Goal: Complete application form

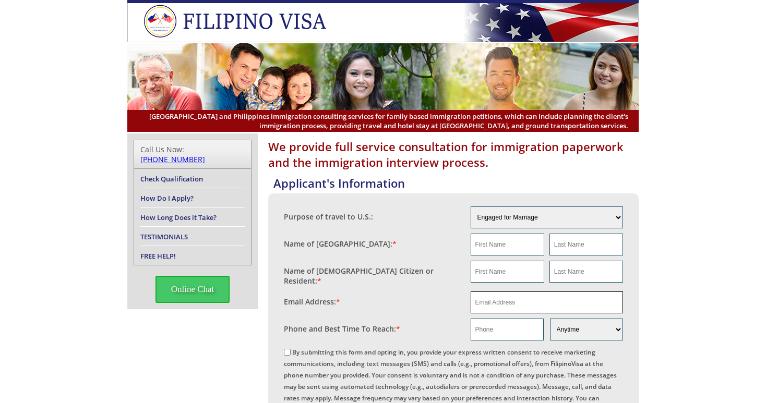
paste input "[EMAIL_ADDRESS][DOMAIN_NAME]"
click at [491, 304] on input "email" at bounding box center [547, 303] width 153 height 22
type input "[EMAIL_ADDRESS][DOMAIN_NAME]"
click at [503, 269] on input "text" at bounding box center [508, 272] width 74 height 22
click at [256, 150] on aside "Call Us Now: [PHONE_NUMBER] Check Qualification How Do I Apply? How Long Does i…" at bounding box center [192, 222] width 130 height 176
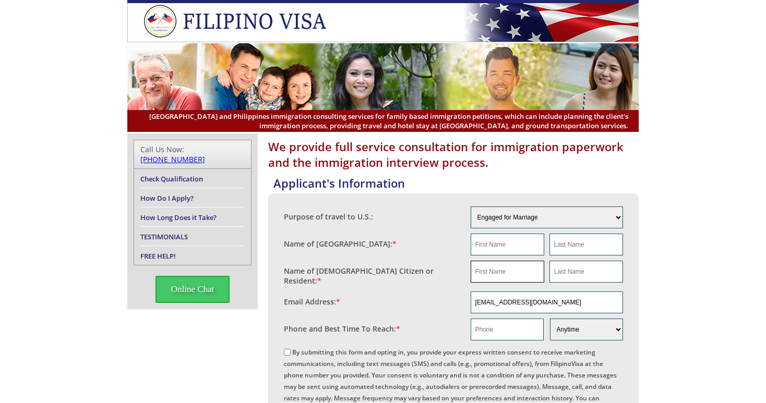
click at [499, 270] on input "text" at bounding box center [508, 272] width 74 height 22
paste input "[PERSON_NAME]"
type input "[PERSON_NAME]"
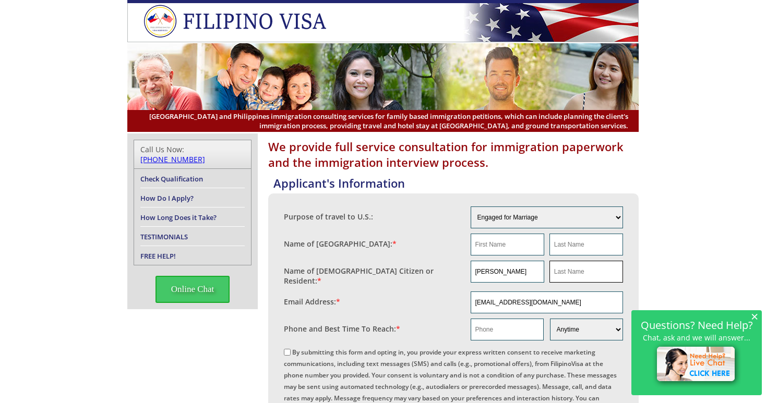
click at [569, 269] on input "text" at bounding box center [587, 272] width 74 height 22
type input "Dconti"
click at [489, 319] on input "text" at bounding box center [507, 330] width 73 height 22
paste input "[PHONE_NUMBER]"
click at [486, 332] on input "[PHONE_NUMBER]" at bounding box center [507, 330] width 73 height 22
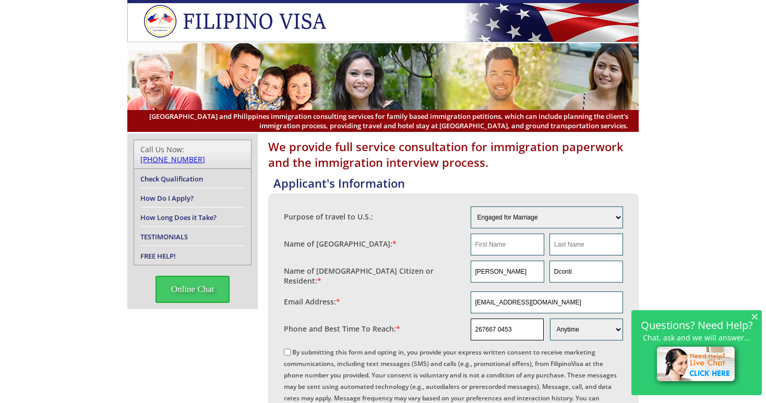
click at [497, 328] on input "267667 0453" at bounding box center [507, 330] width 73 height 22
click at [495, 328] on input "267667 0453" at bounding box center [507, 330] width 73 height 22
click at [501, 327] on input "267667 0453" at bounding box center [507, 330] width 73 height 22
click at [499, 328] on input "267667 0453" at bounding box center [507, 330] width 73 height 22
type input "2676670453"
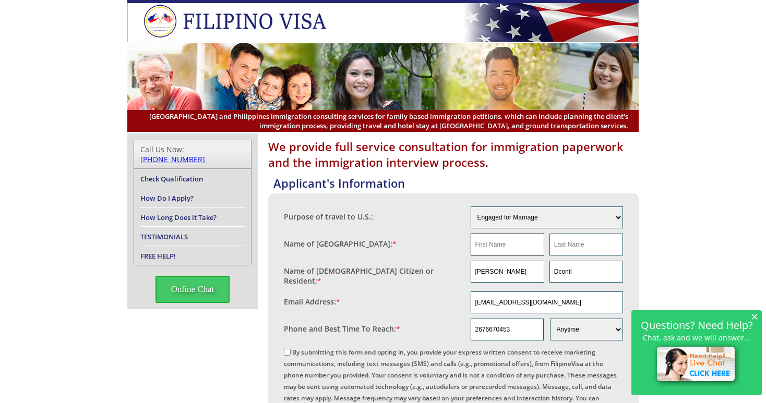
click at [507, 247] on input "text" at bounding box center [508, 245] width 74 height 22
type input "na"
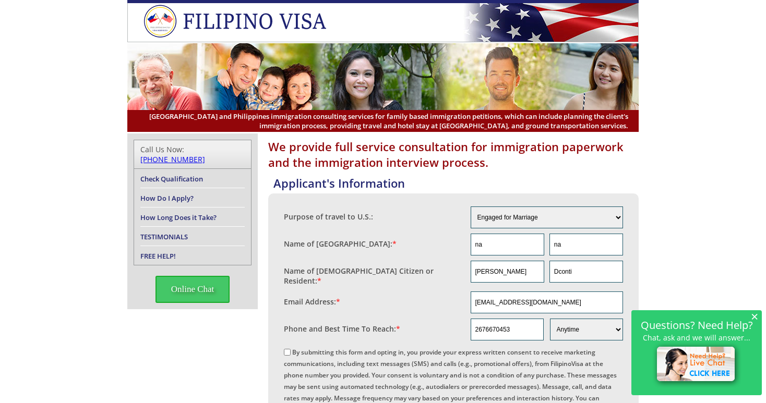
click at [291, 352] on input "By submitting this form and opting in, you provide your express written consent…" at bounding box center [287, 352] width 7 height 7
checkbox input "true"
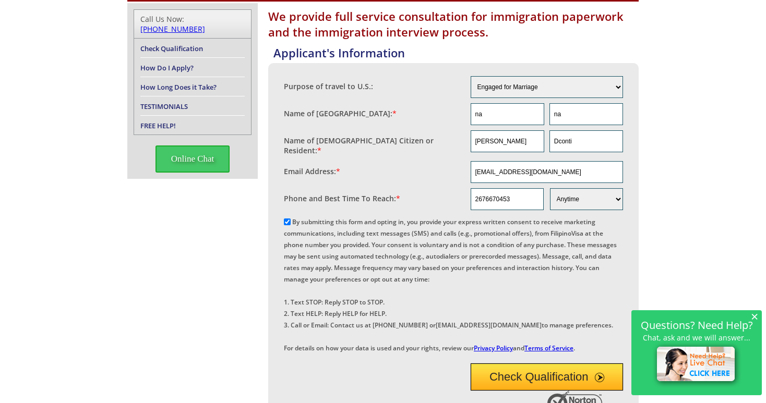
scroll to position [261, 0]
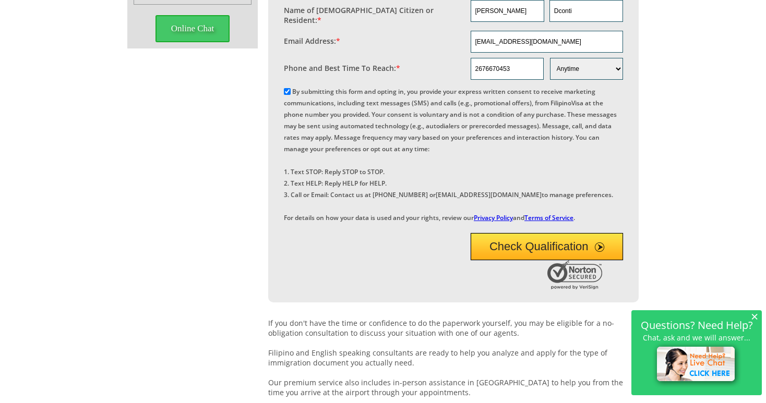
click at [532, 260] on button "Check Qualification" at bounding box center [547, 246] width 153 height 27
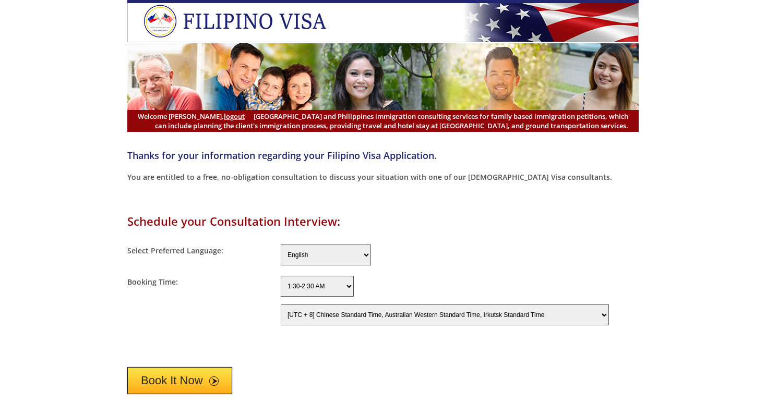
select select "-480"
